Goal: Task Accomplishment & Management: Use online tool/utility

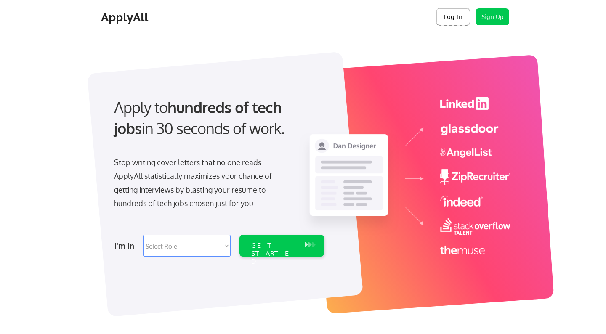
click at [446, 18] on button "Log In" at bounding box center [453, 16] width 34 height 17
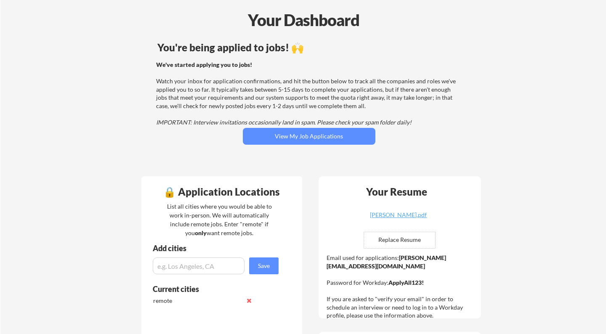
scroll to position [3, 0]
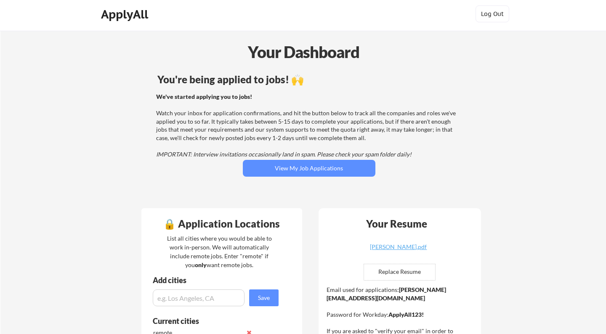
click at [140, 20] on div "ApplyAll" at bounding box center [126, 14] width 50 height 14
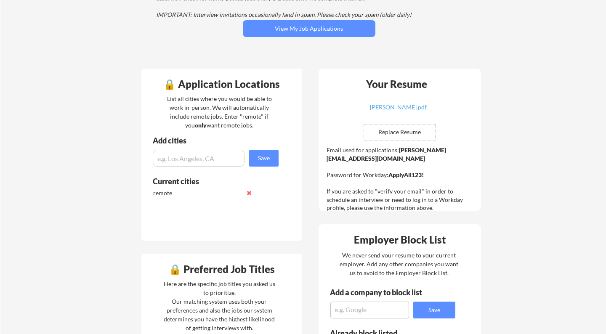
scroll to position [138, 0]
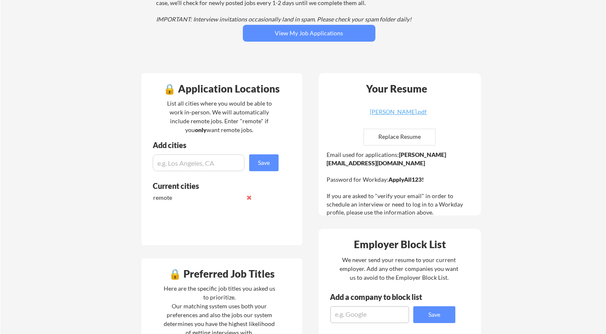
click at [393, 136] on input "file" at bounding box center [399, 137] width 71 height 16
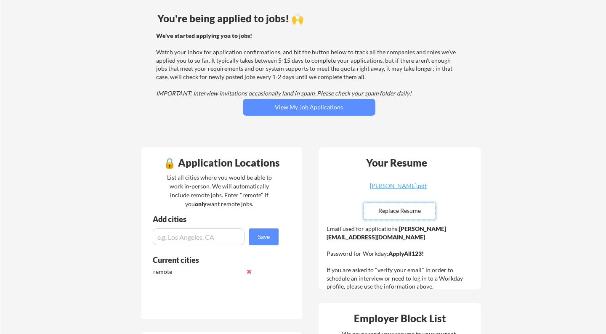
scroll to position [56, 0]
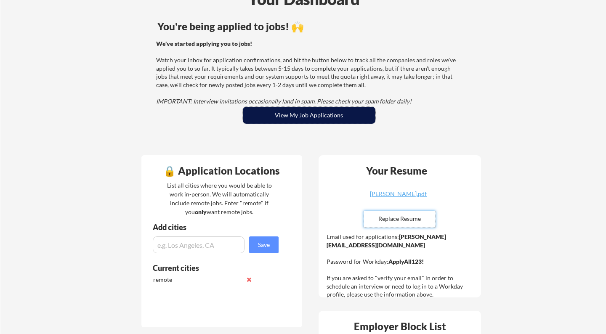
click at [303, 117] on button "View My Job Applications" at bounding box center [309, 115] width 132 height 17
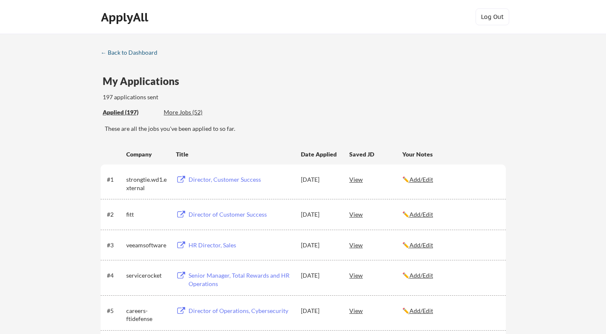
click at [138, 55] on div "← Back to Dashboard" at bounding box center [132, 53] width 63 height 6
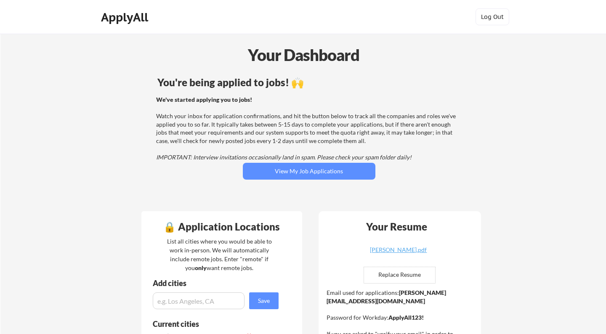
click at [125, 23] on div "ApplyAll" at bounding box center [126, 17] width 50 height 14
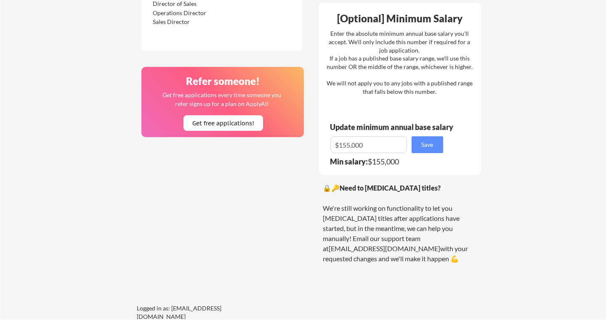
scroll to position [554, 0]
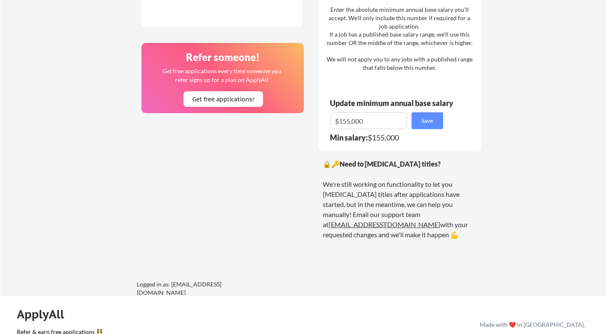
click at [375, 220] on link "[EMAIL_ADDRESS][DOMAIN_NAME]" at bounding box center [383, 224] width 111 height 8
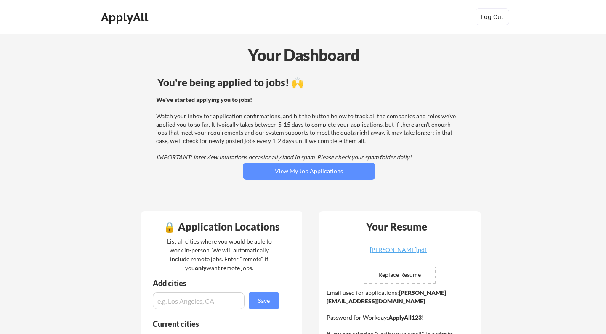
scroll to position [0, 0]
click at [122, 18] on div "ApplyAll" at bounding box center [126, 17] width 50 height 14
